Goal: Task Accomplishment & Management: Manage account settings

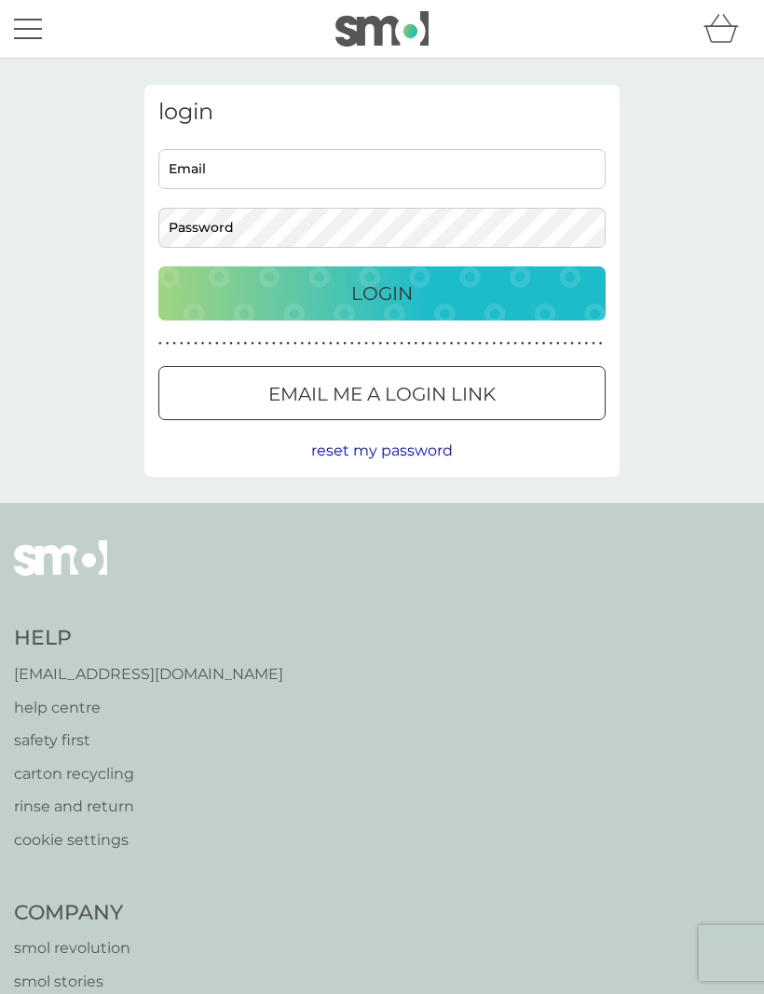
click at [211, 172] on input "Email" at bounding box center [381, 169] width 447 height 40
type input "lamj.wright@sky.com"
click at [382, 293] on button "Login" at bounding box center [381, 293] width 447 height 54
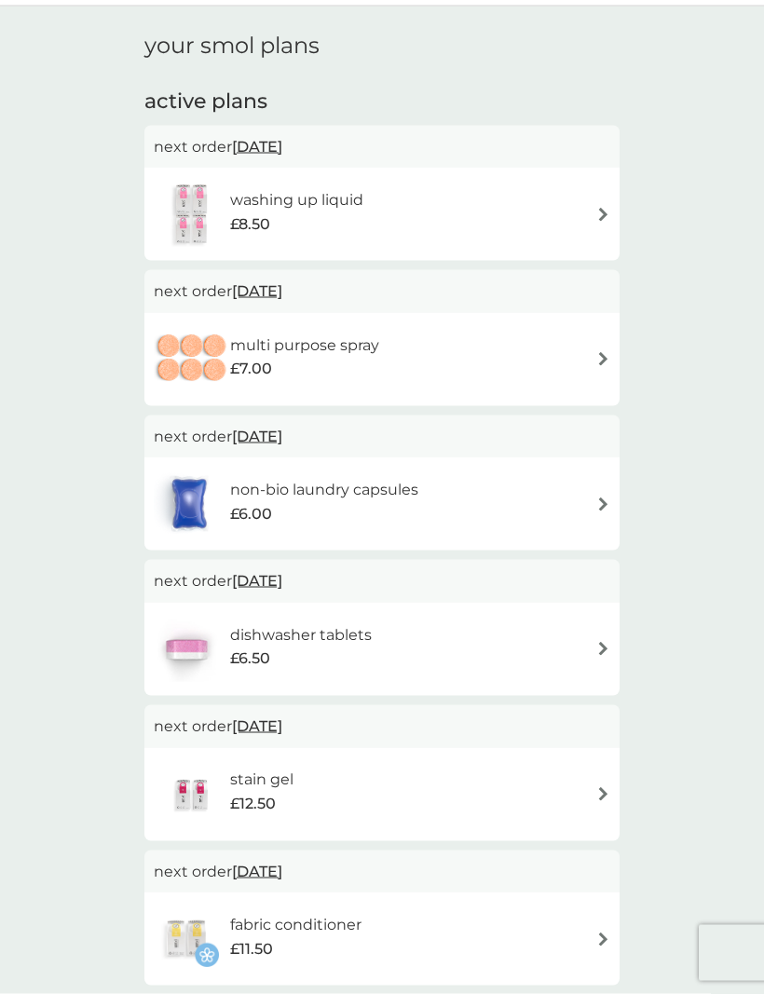
scroll to position [13, 0]
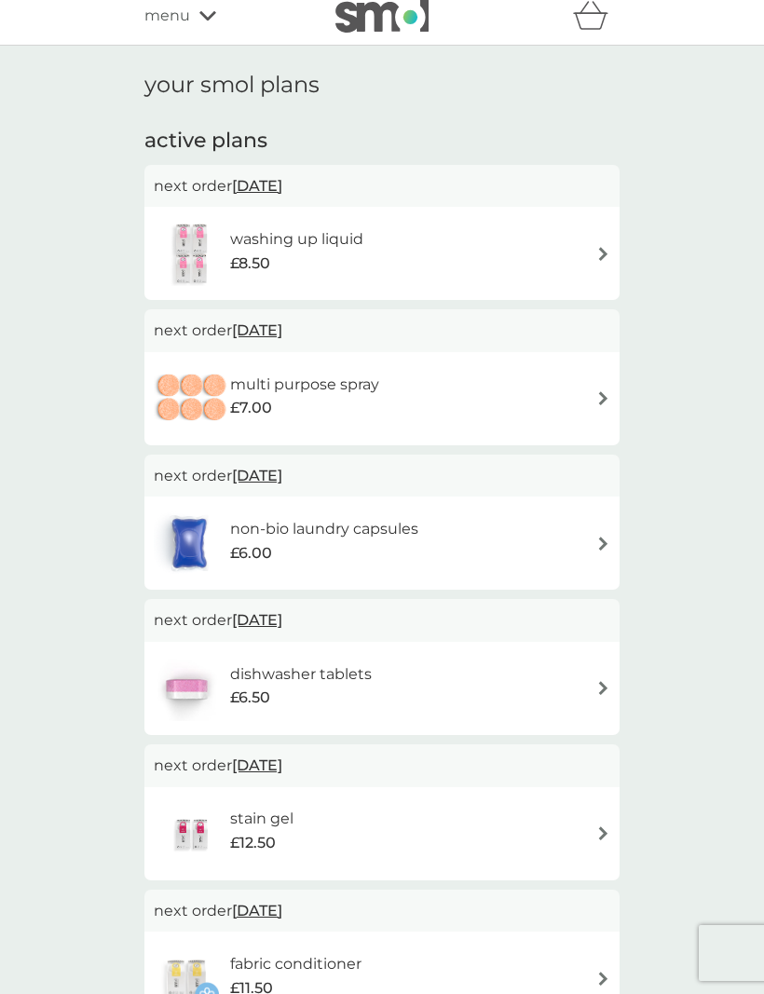
click at [608, 545] on img at bounding box center [603, 544] width 14 height 14
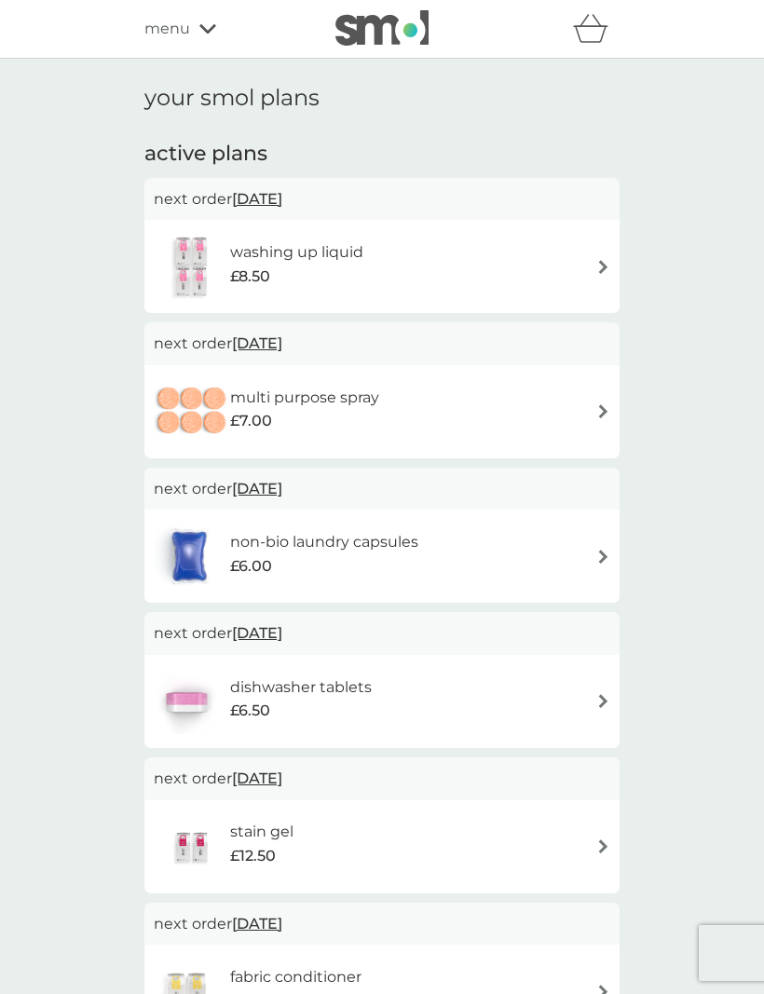
scroll to position [13, 0]
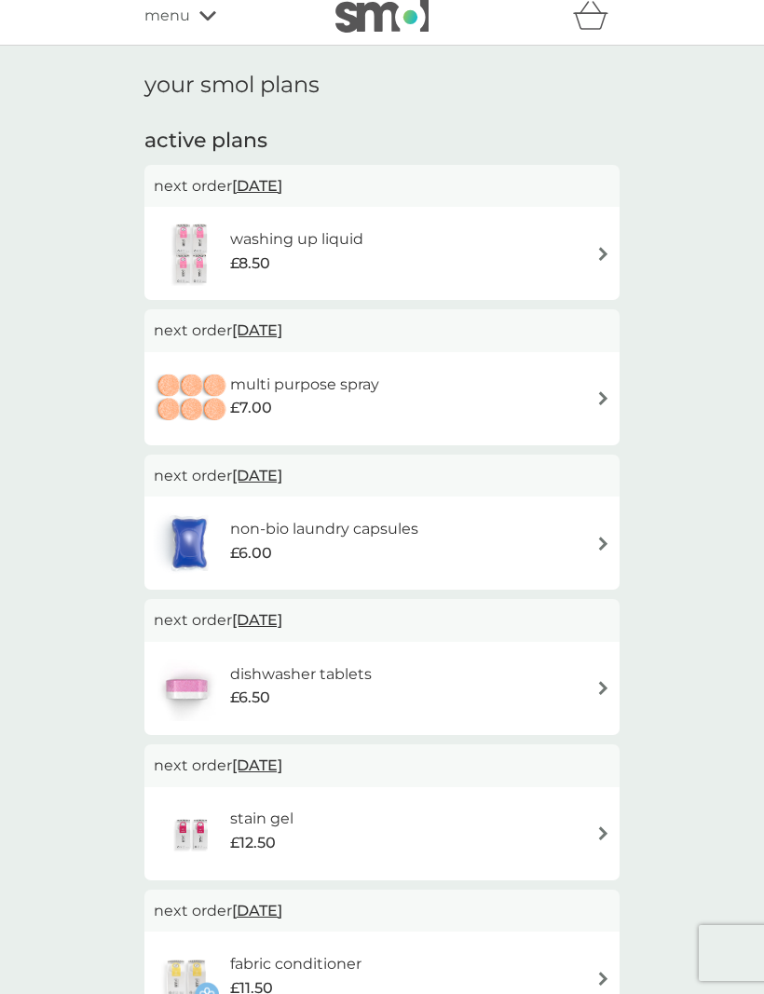
click at [271, 332] on span "[DATE]" at bounding box center [257, 330] width 50 height 36
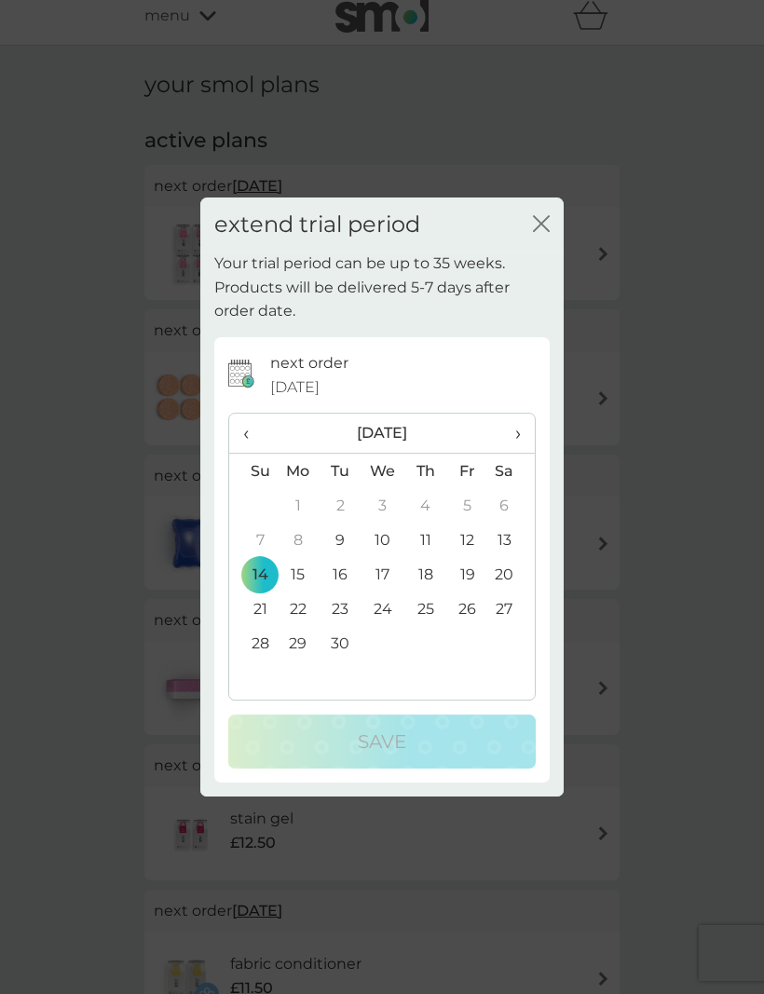
click at [542, 213] on div "close" at bounding box center [541, 224] width 17 height 27
click at [545, 223] on icon "close" at bounding box center [541, 223] width 17 height 17
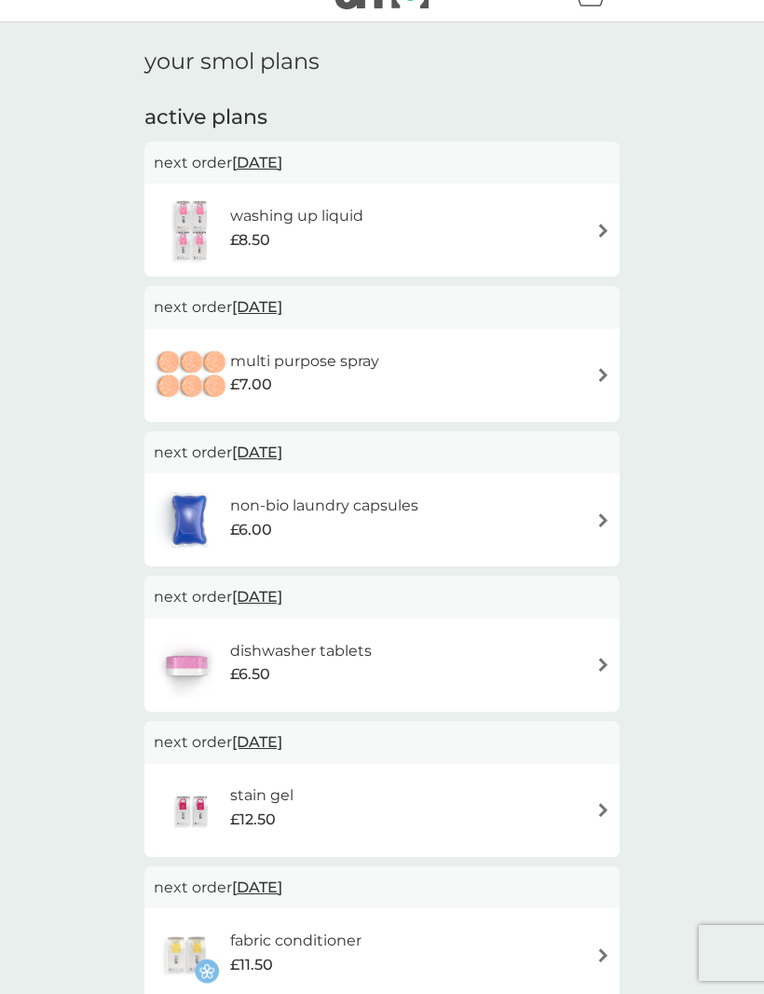
scroll to position [0, 0]
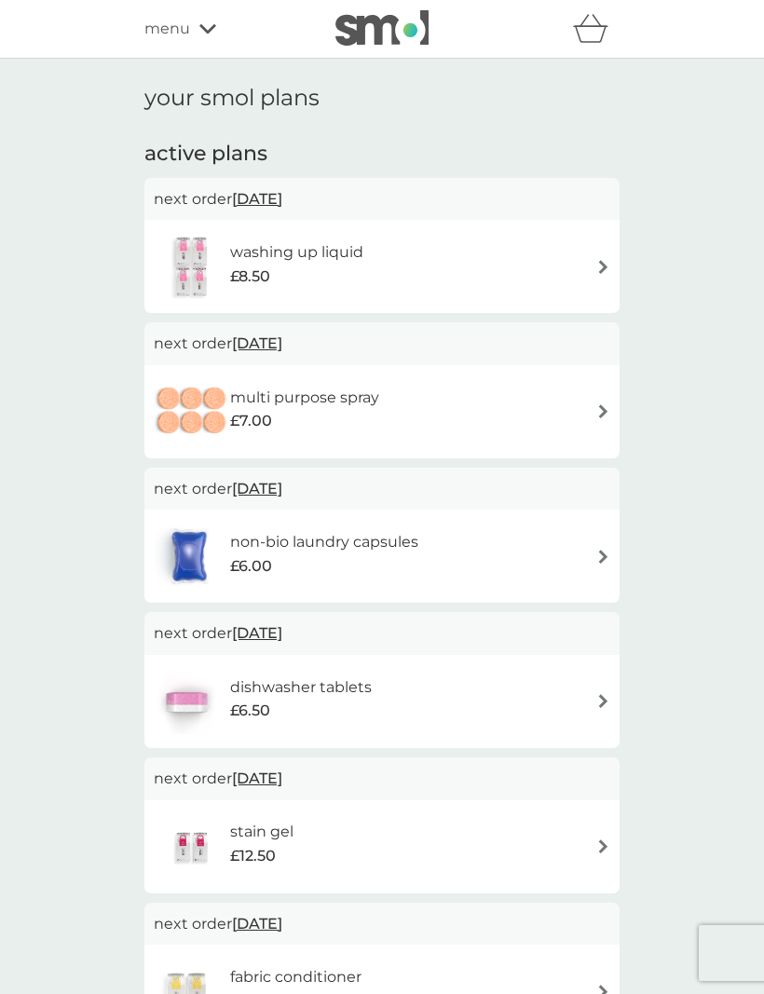
click at [605, 260] on img at bounding box center [603, 267] width 14 height 14
click at [604, 404] on img at bounding box center [603, 411] width 14 height 14
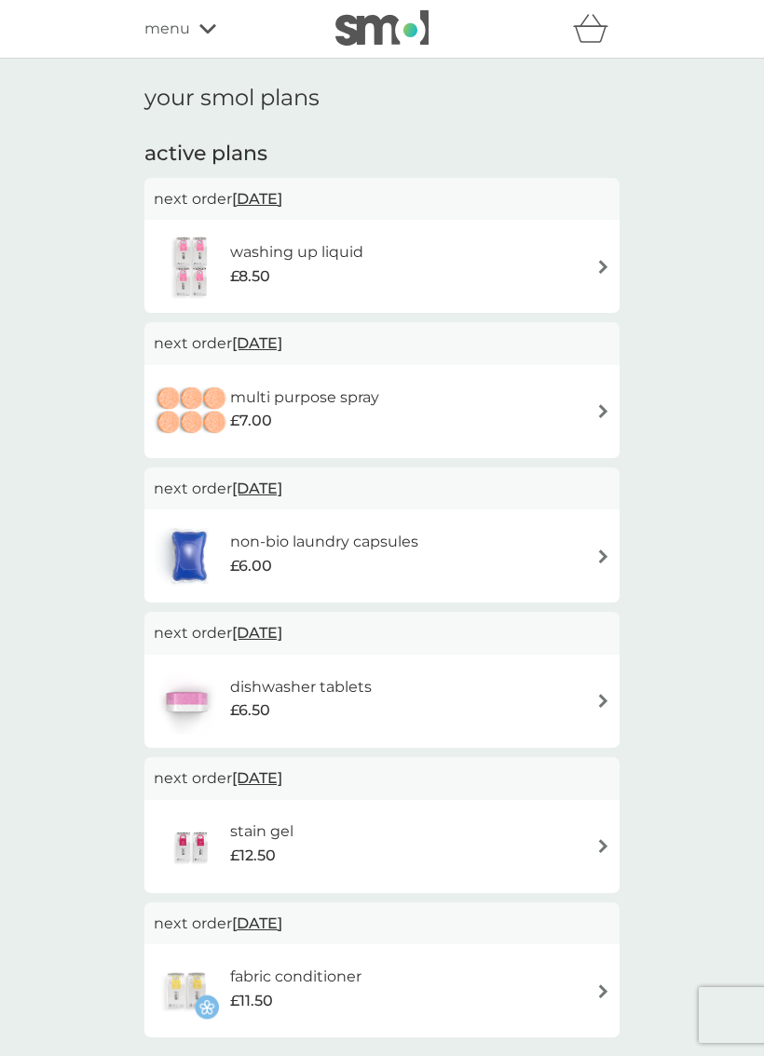
click at [608, 694] on img at bounding box center [603, 701] width 14 height 14
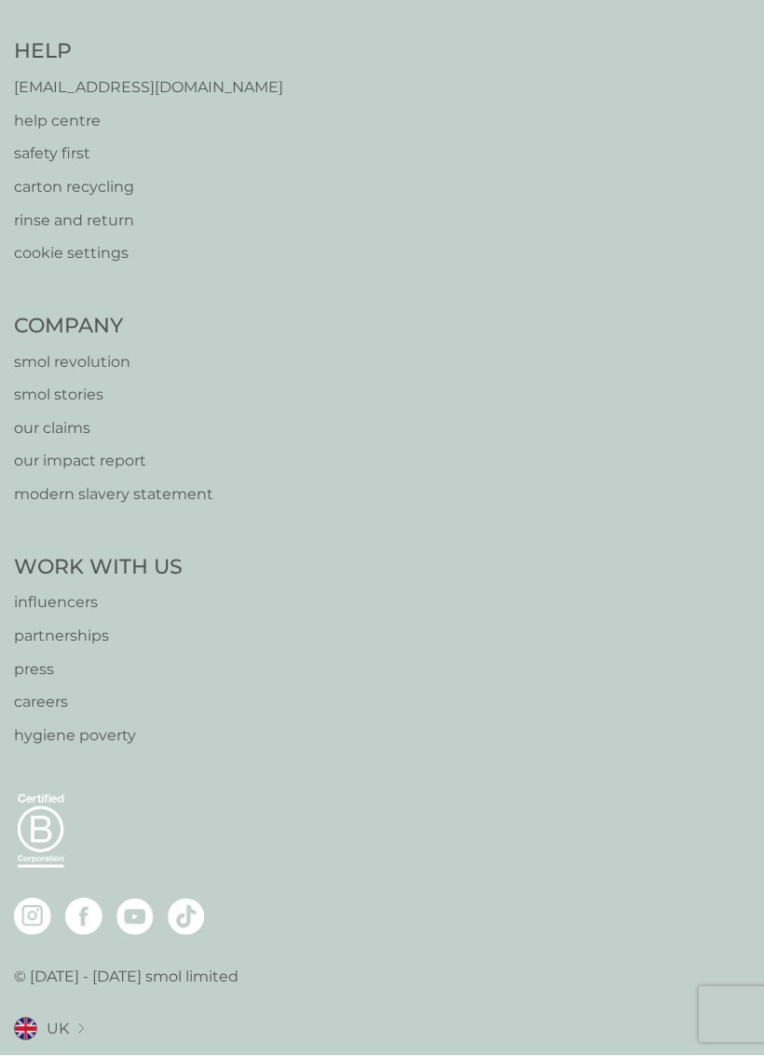
scroll to position [990, 0]
